Goal: Task Accomplishment & Management: Use online tool/utility

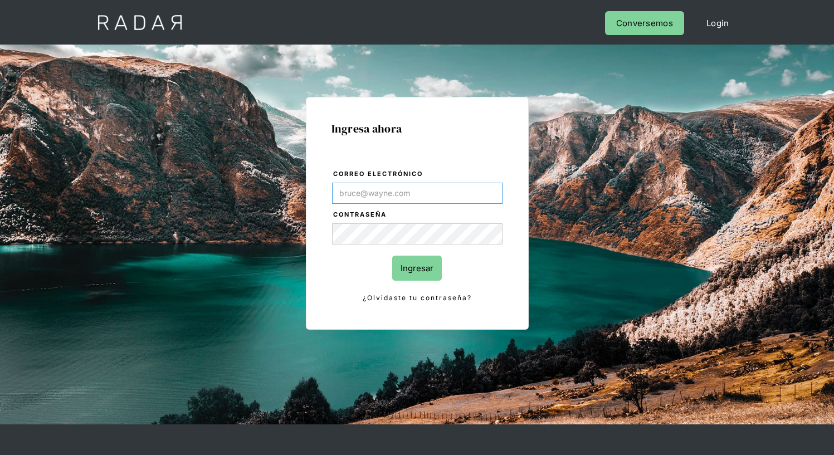
type input "[EMAIL_ADDRESS][PERSON_NAME][DOMAIN_NAME]"
click at [417, 268] on input "Ingresar" at bounding box center [417, 268] width 50 height 25
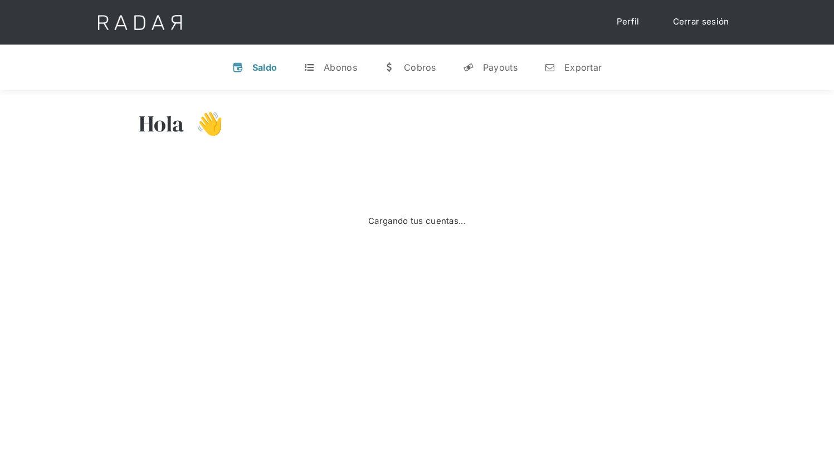
select select "7"
click at [572, 67] on div "Exportar" at bounding box center [582, 67] width 37 height 11
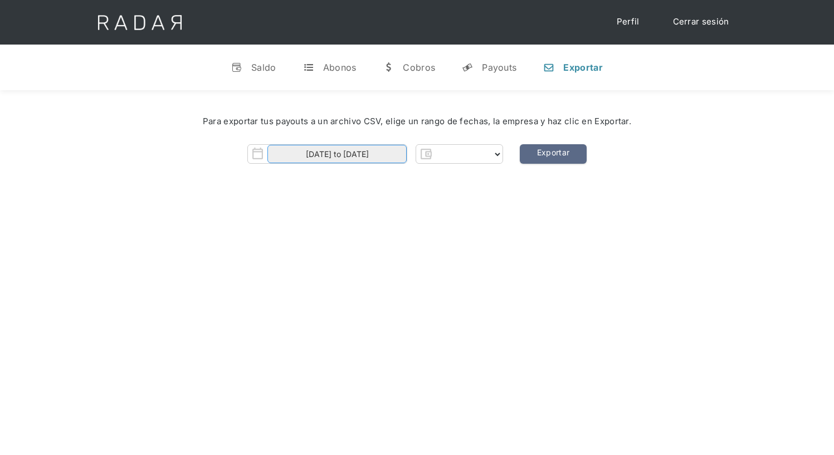
select select "prontopaga"
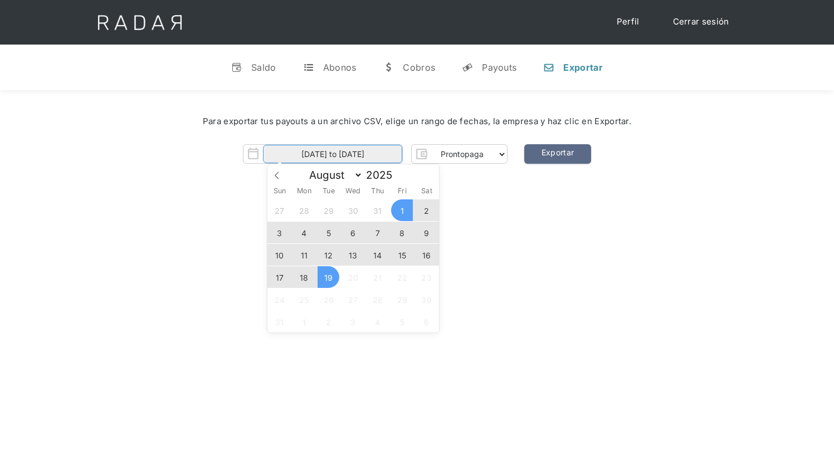
click at [332, 154] on input "01-08-2025 to 19-08-2025" at bounding box center [332, 154] width 139 height 18
click at [304, 277] on span "18" at bounding box center [304, 277] width 22 height 22
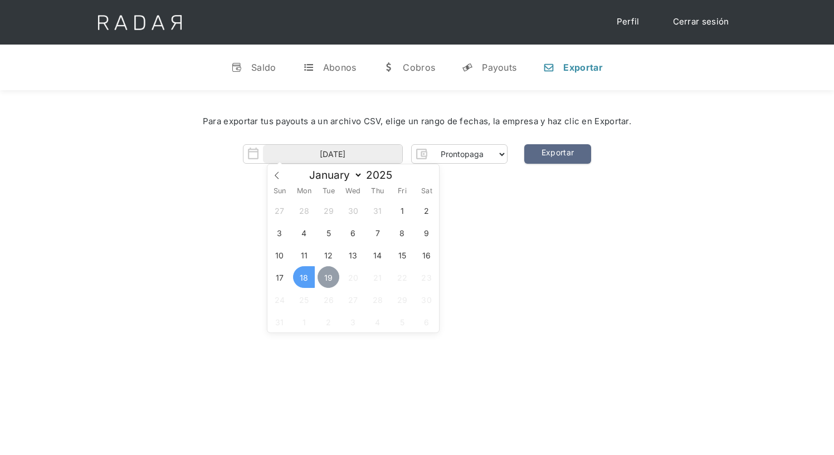
click at [329, 277] on span "19" at bounding box center [328, 277] width 22 height 22
type input "18-08-2025 to 19-08-2025"
click at [557, 154] on link "Exportar" at bounding box center [557, 153] width 67 height 19
